Goal: Find contact information: Obtain details needed to contact an individual or organization

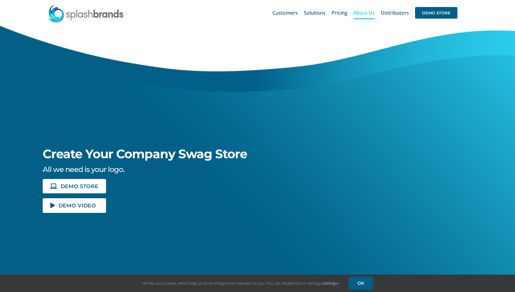
click at [371, 13] on span "About Us" at bounding box center [364, 12] width 21 height 5
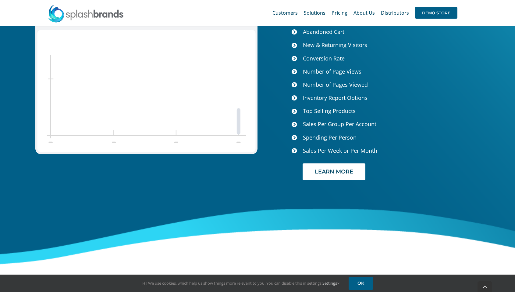
scroll to position [2516, 0]
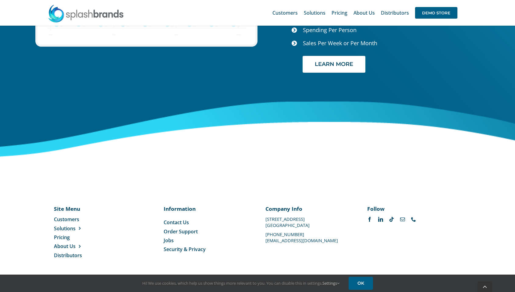
drag, startPoint x: 266, startPoint y: 217, endPoint x: 324, endPoint y: 219, distance: 58.3
click at [324, 219] on p "[STREET_ADDRESS]" at bounding box center [309, 219] width 86 height 0
copy p "[STREET_ADDRESS]"
click at [273, 225] on p "[GEOGRAPHIC_DATA]" at bounding box center [309, 225] width 86 height 0
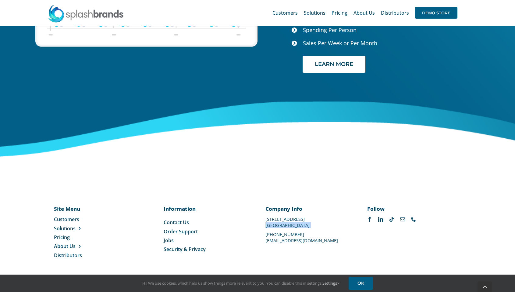
click at [273, 225] on p "[GEOGRAPHIC_DATA]" at bounding box center [309, 225] width 86 height 0
copy div "[GEOGRAPHIC_DATA]"
